Goal: Find specific page/section: Find specific page/section

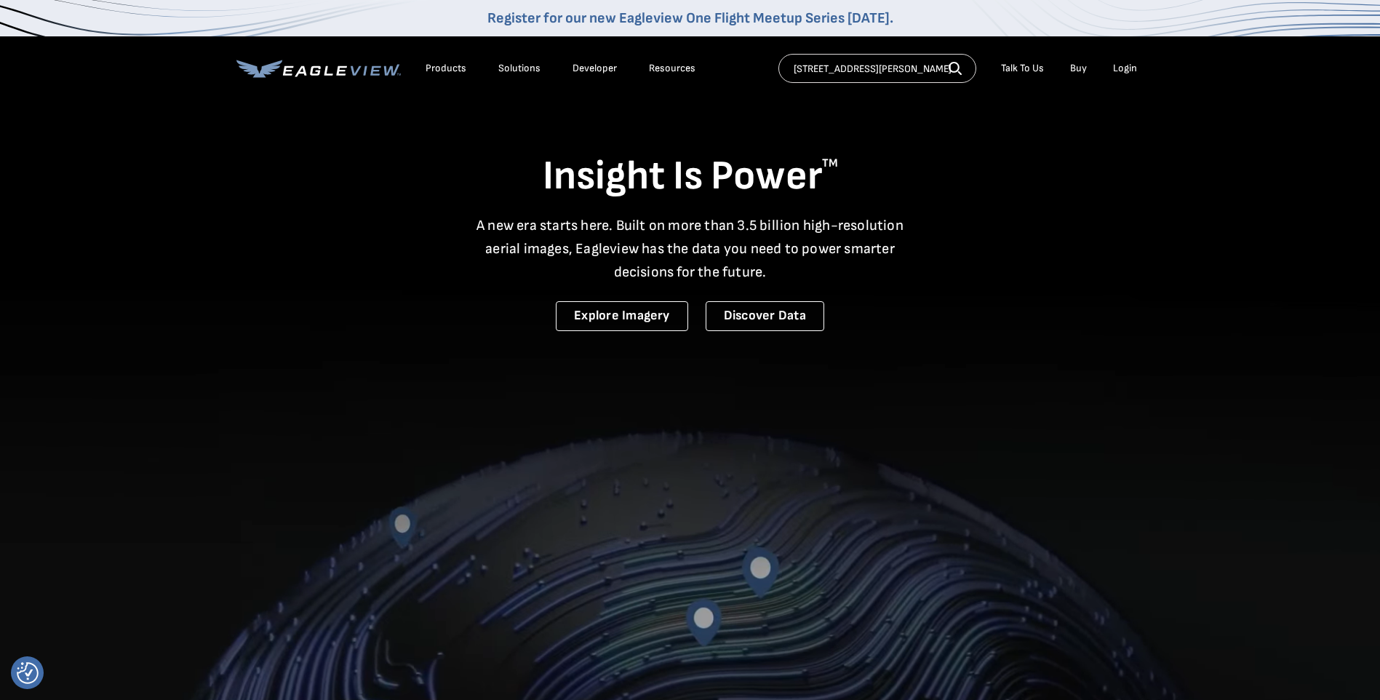
type input "[STREET_ADDRESS][PERSON_NAME]"
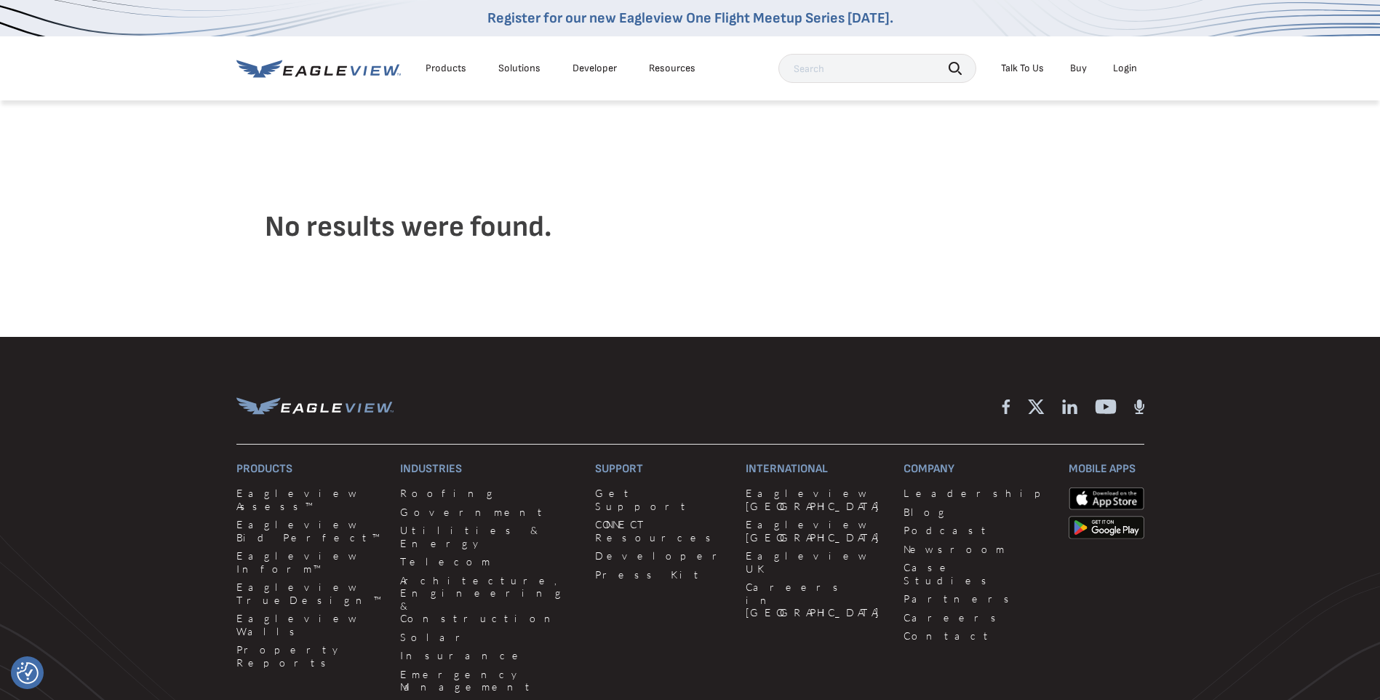
drag, startPoint x: 0, startPoint y: 0, endPoint x: 432, endPoint y: 70, distance: 437.6
click at [432, 70] on div "Products" at bounding box center [445, 68] width 41 height 13
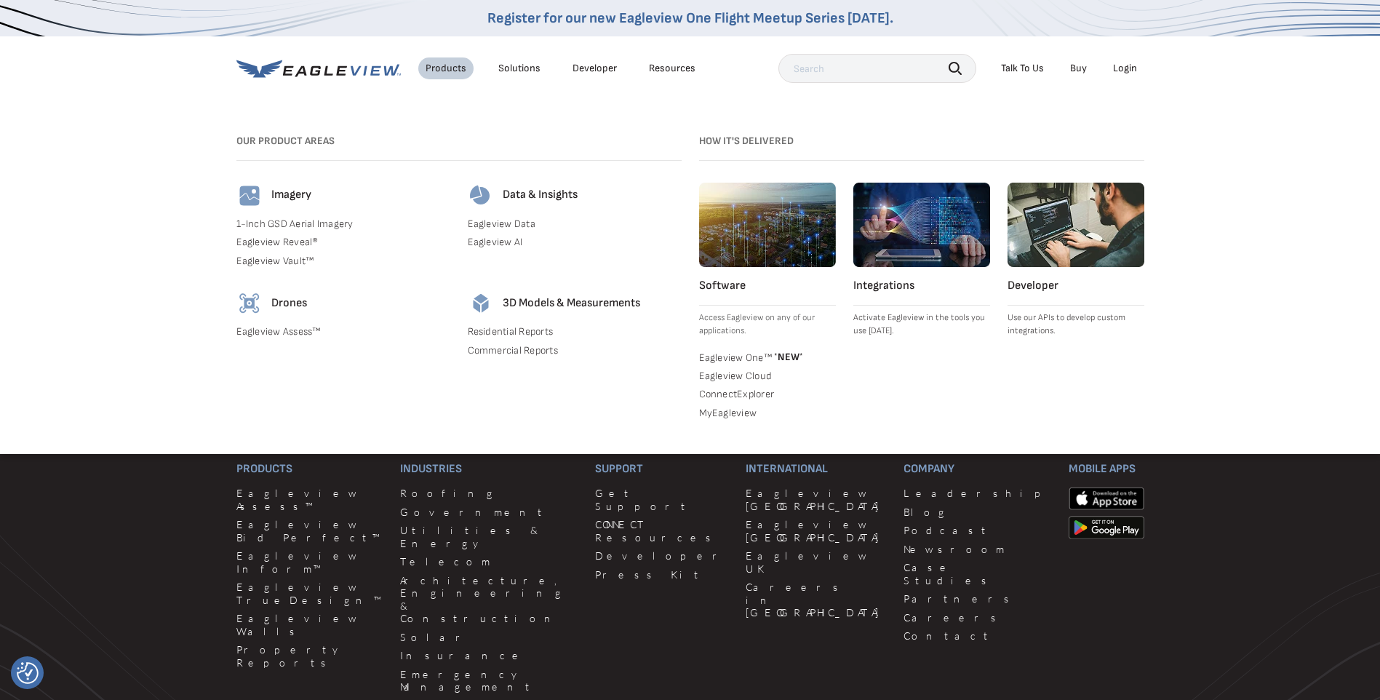
click at [274, 193] on h4 "Imagery" at bounding box center [291, 195] width 40 height 15
click at [243, 202] on img at bounding box center [249, 196] width 26 height 26
